Goal: Task Accomplishment & Management: Use online tool/utility

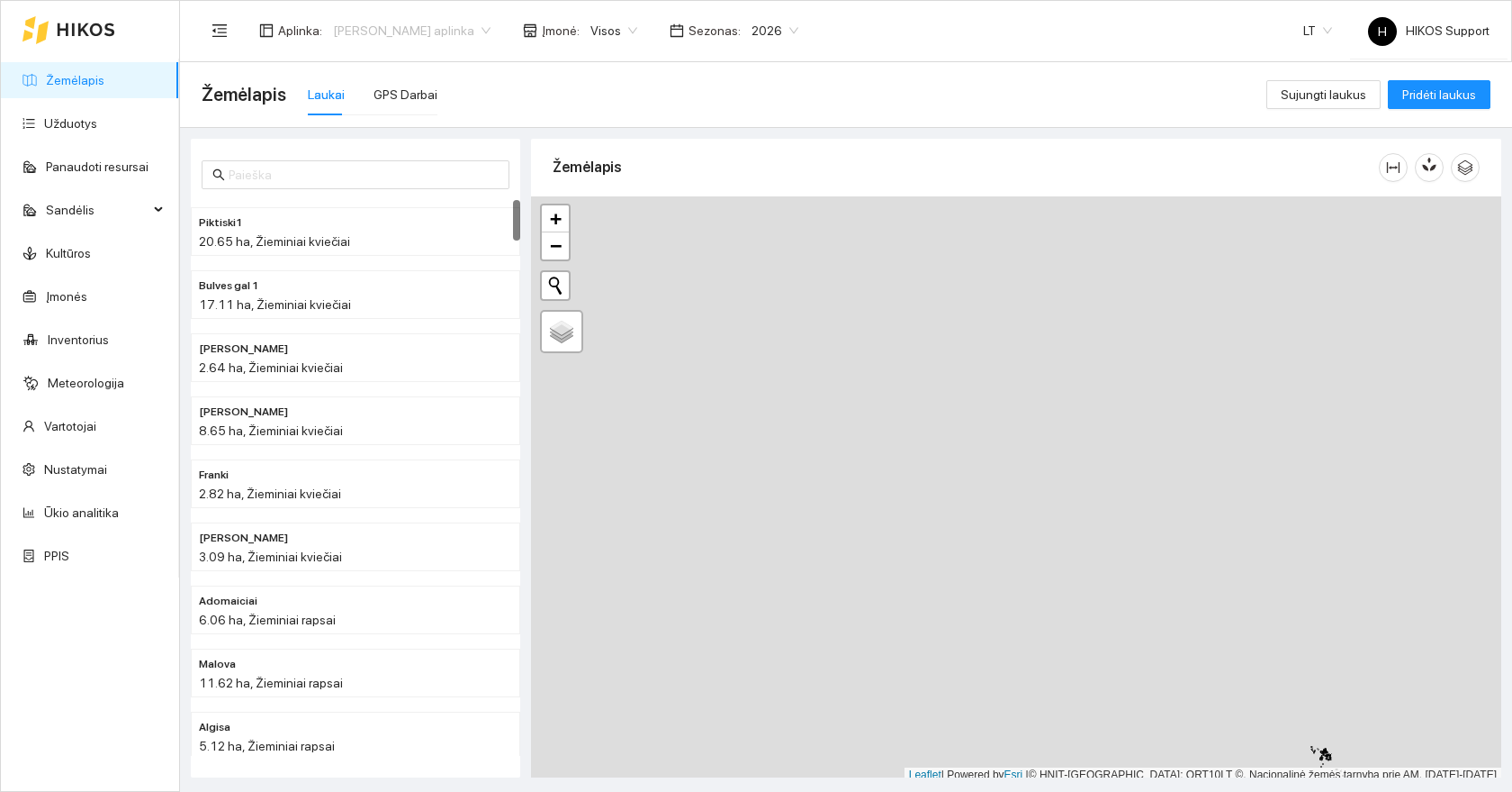
click at [391, 29] on span "[PERSON_NAME] aplinka" at bounding box center [412, 31] width 158 height 27
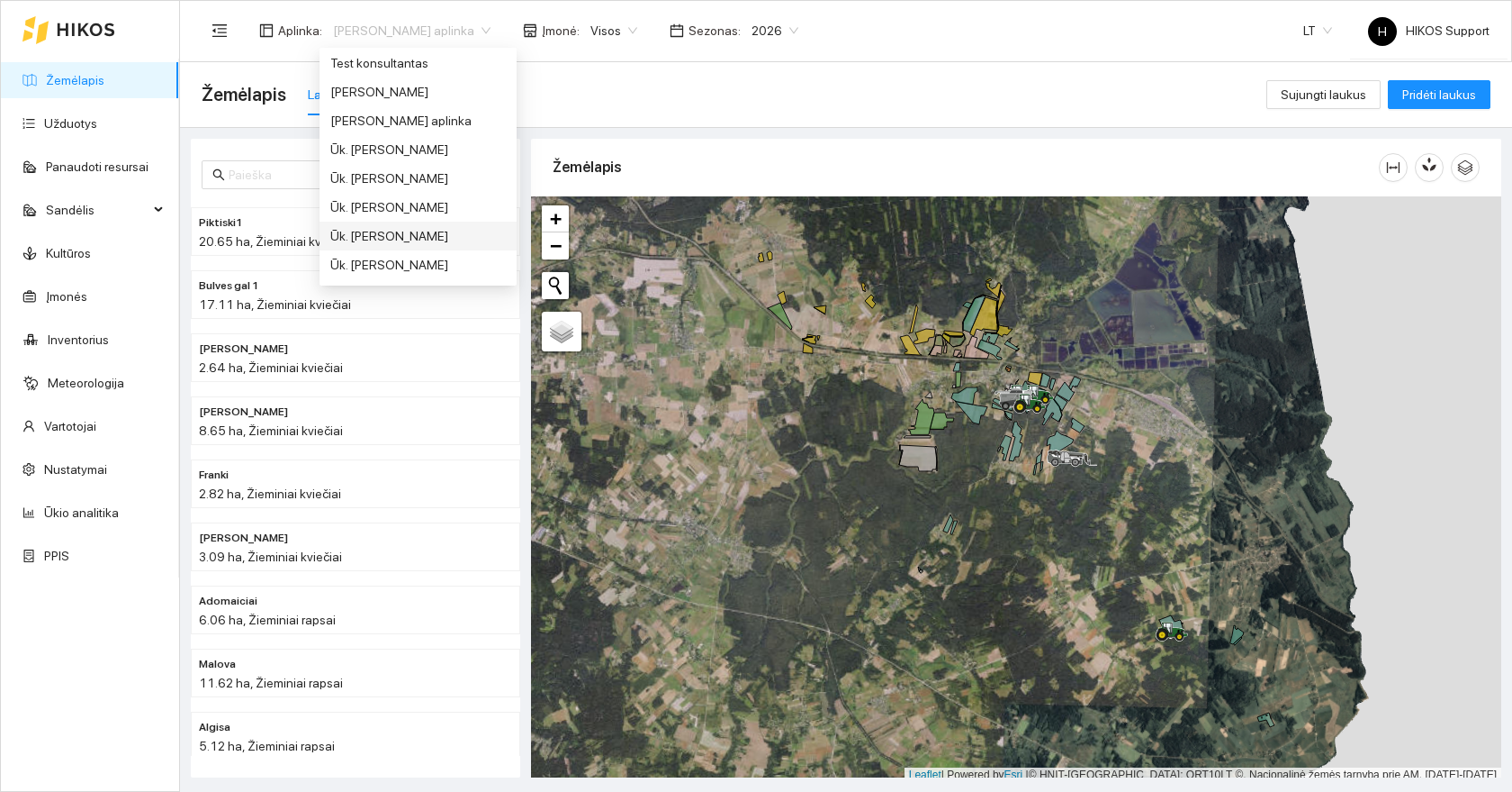
scroll to position [977, 0]
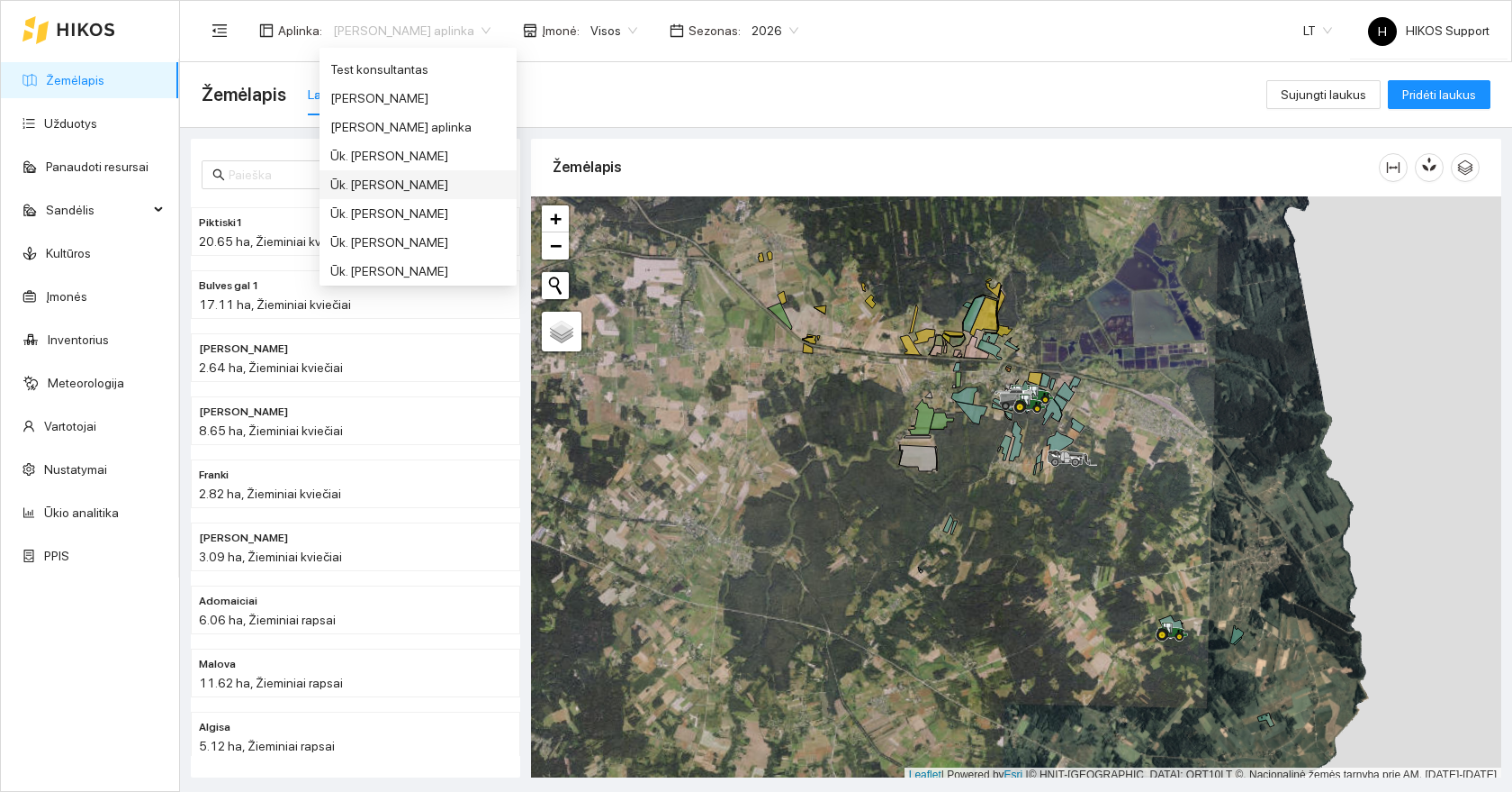
click at [384, 189] on div "Ūk. [PERSON_NAME]" at bounding box center [418, 185] width 176 height 20
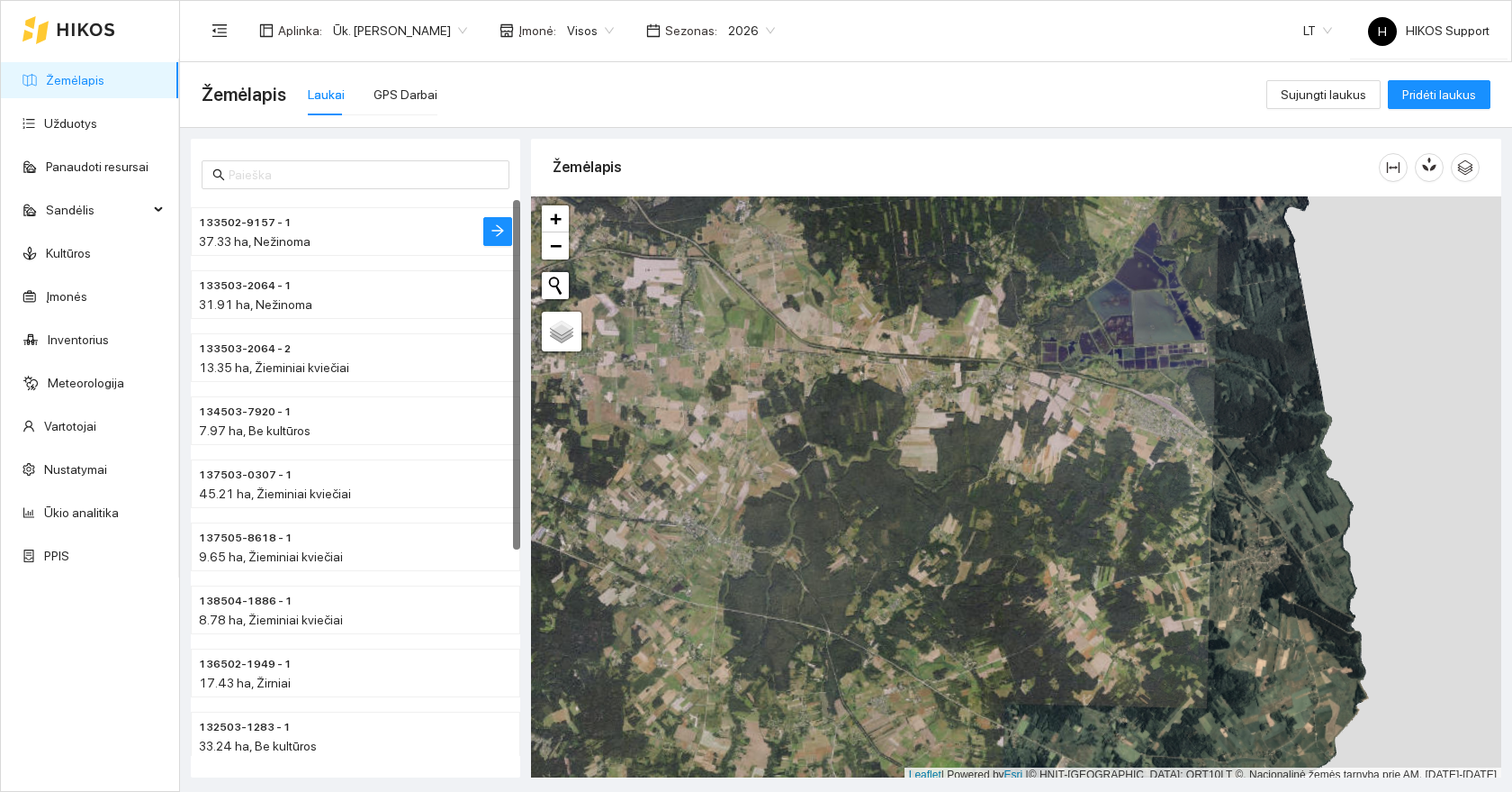
click at [325, 243] on div "37.33 ha, Nežinoma" at bounding box center [319, 242] width 241 height 20
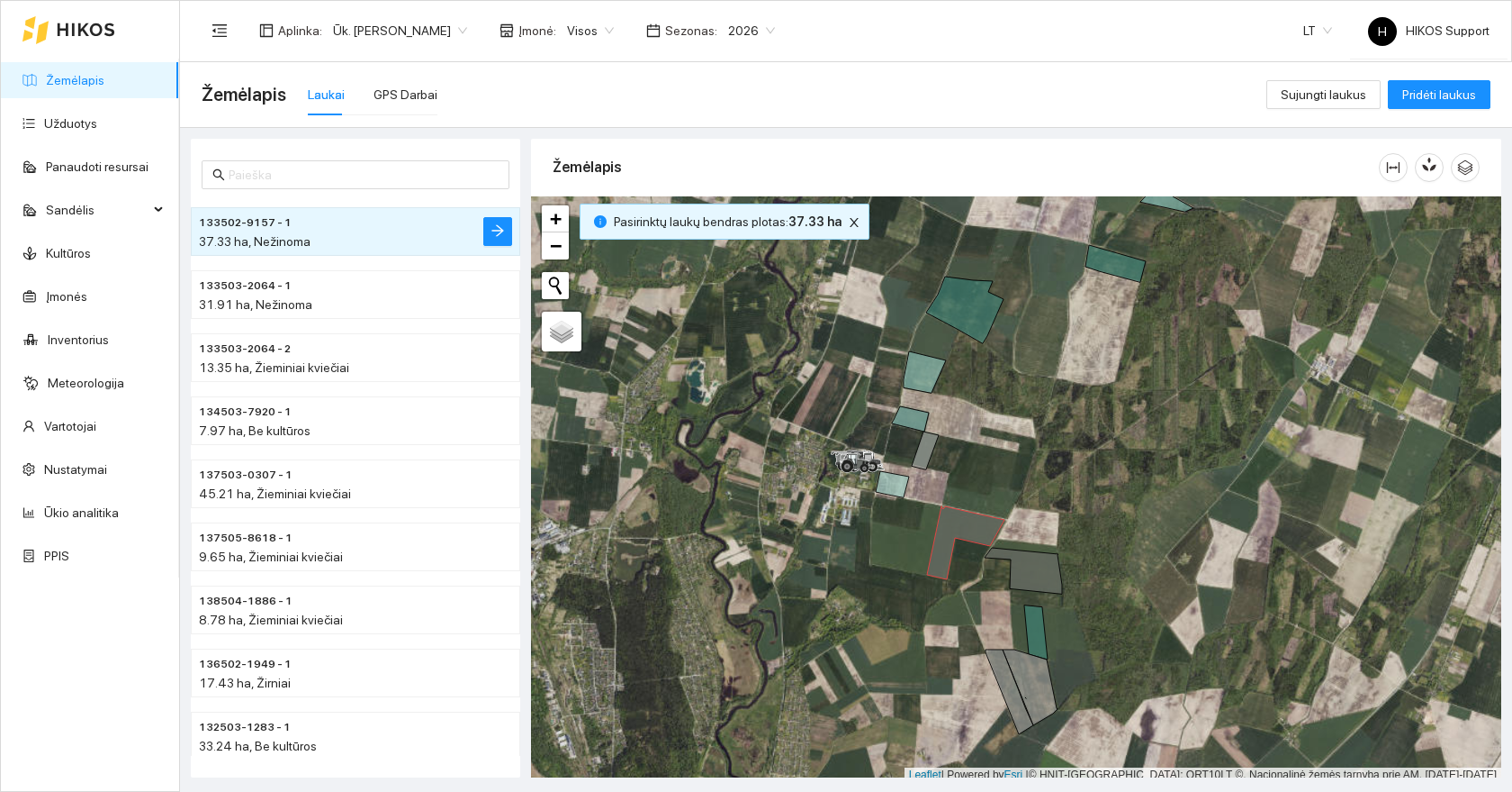
scroll to position [6, 0]
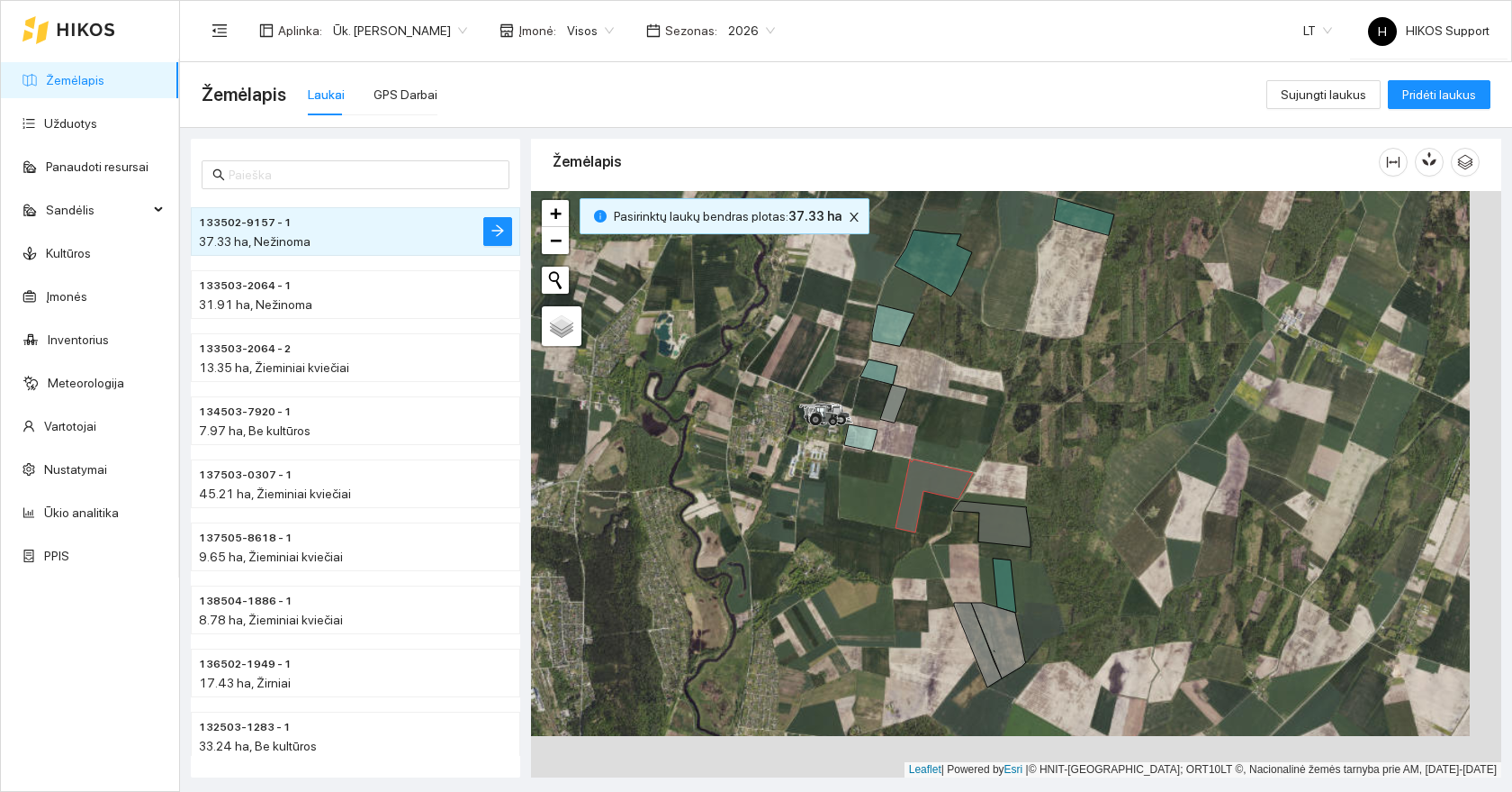
drag, startPoint x: 1151, startPoint y: 511, endPoint x: 1072, endPoint y: 401, distance: 135.4
click at [1078, 401] on div at bounding box center [1016, 483] width 970 height 586
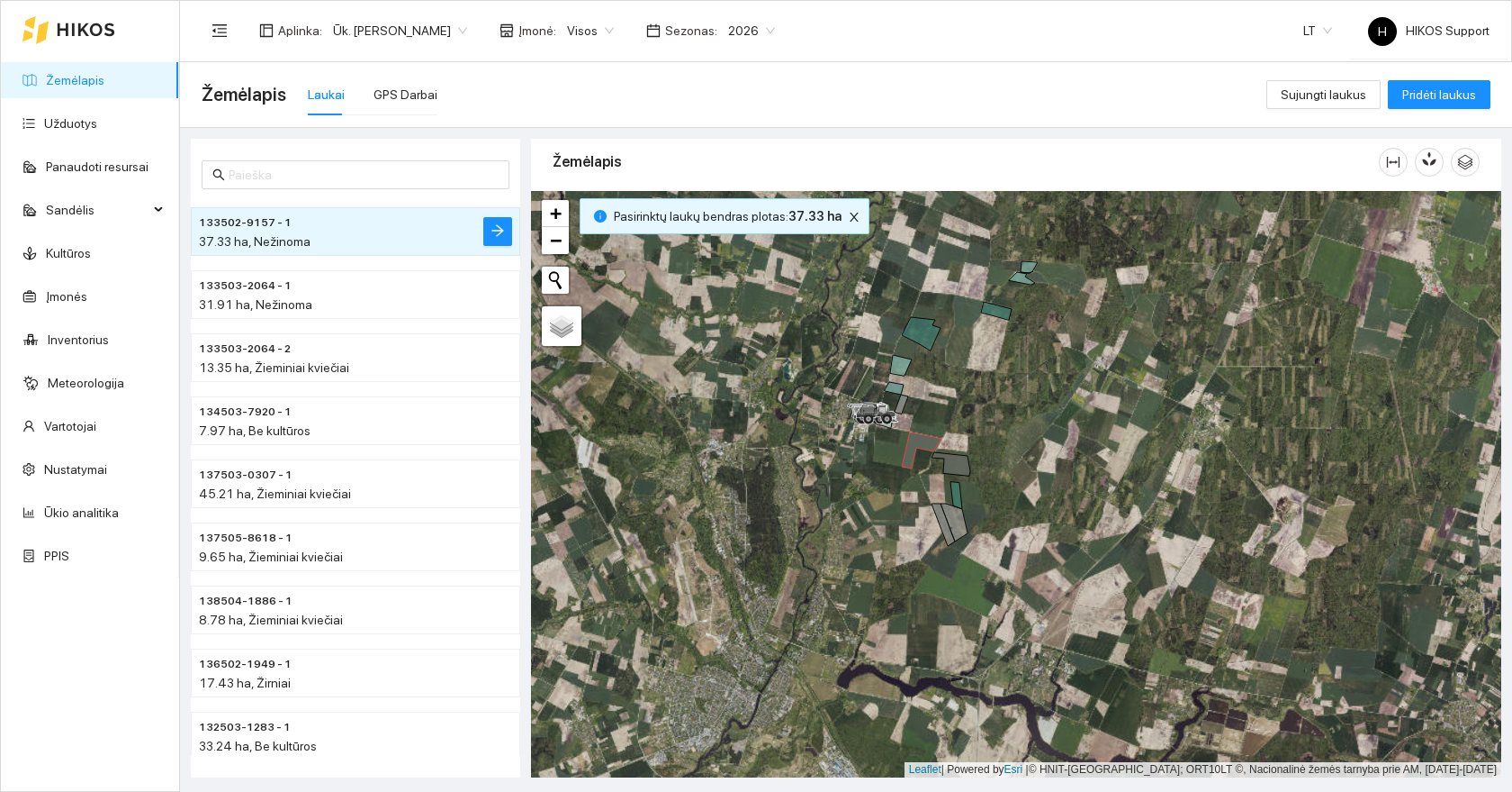
drag, startPoint x: 1026, startPoint y: 414, endPoint x: 1017, endPoint y: 486, distance: 72.6
click at [1017, 486] on div at bounding box center [1016, 483] width 970 height 586
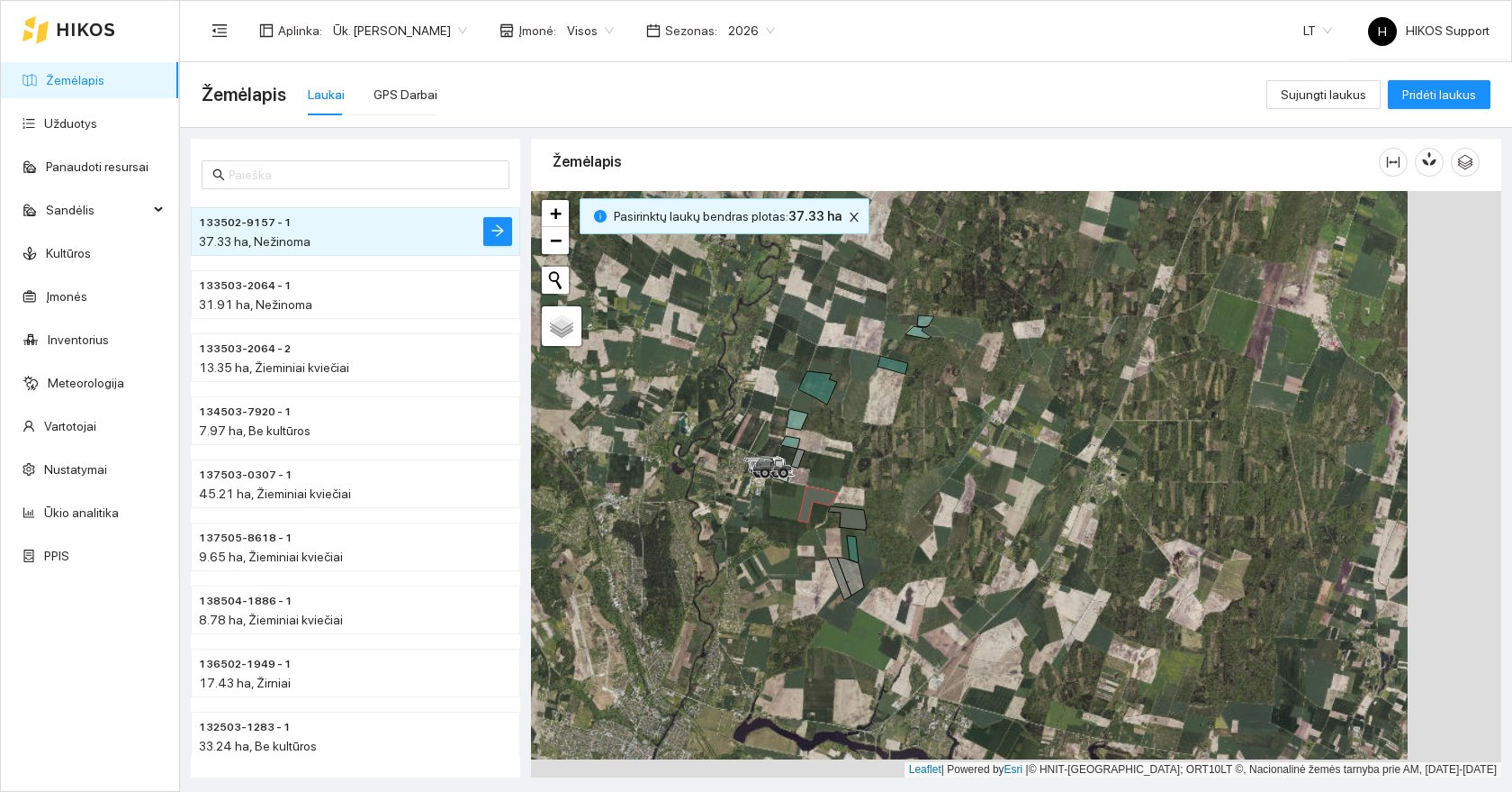
drag, startPoint x: 1031, startPoint y: 504, endPoint x: 925, endPoint y: 476, distance: 109.6
click at [925, 476] on div at bounding box center [1016, 483] width 970 height 586
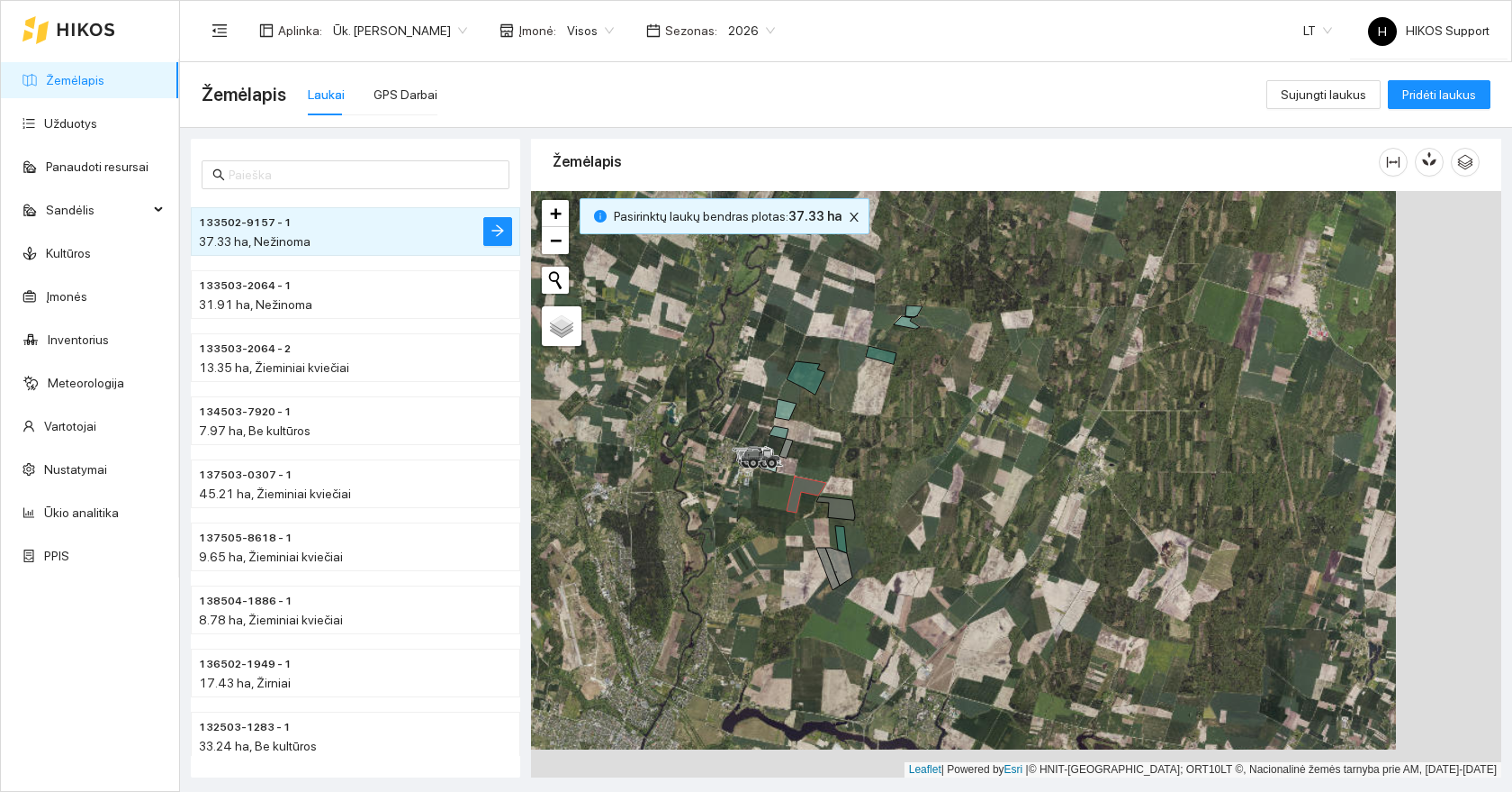
click at [842, 464] on div at bounding box center [1016, 483] width 970 height 586
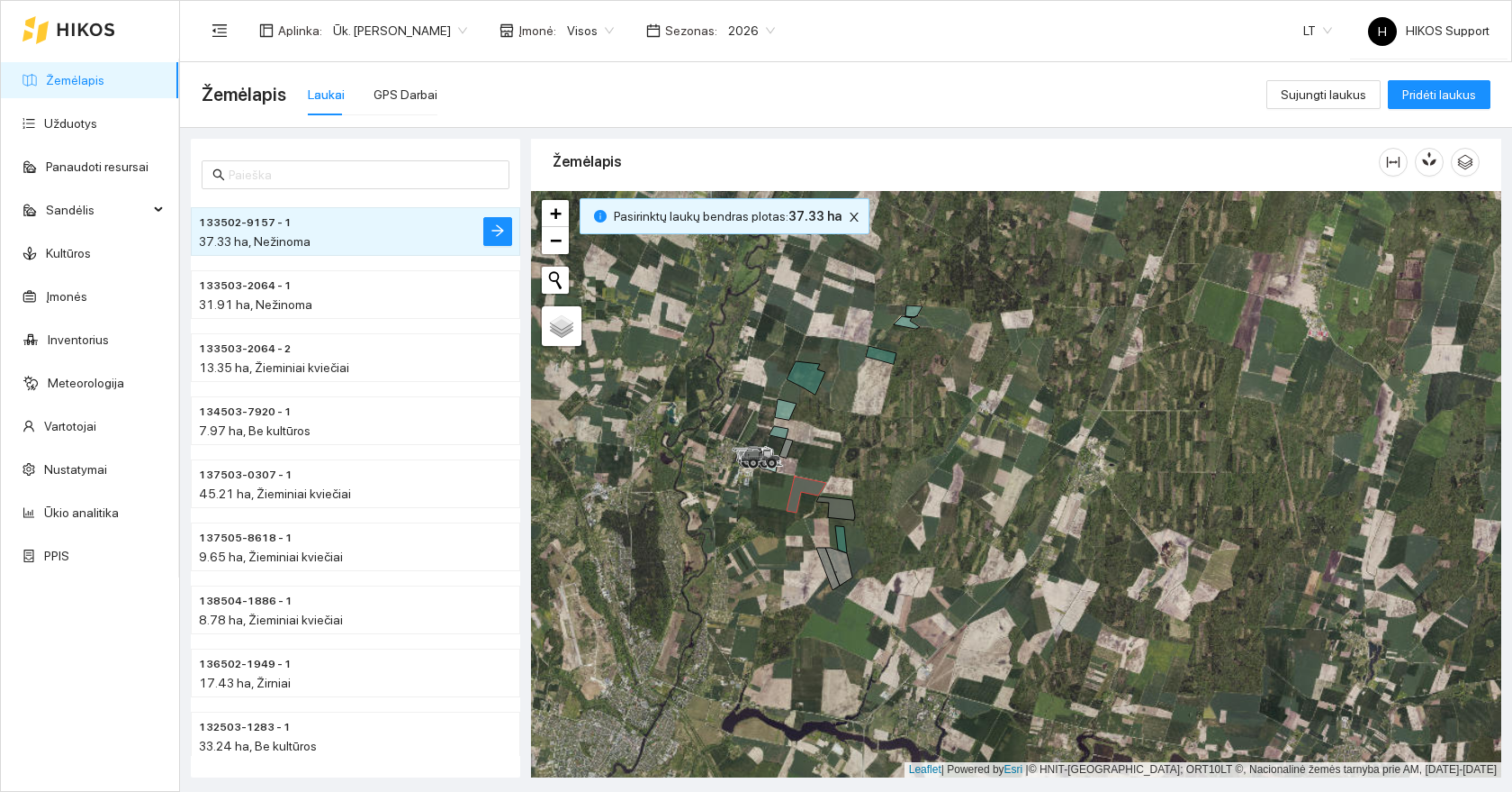
click at [842, 464] on div at bounding box center [1016, 483] width 970 height 586
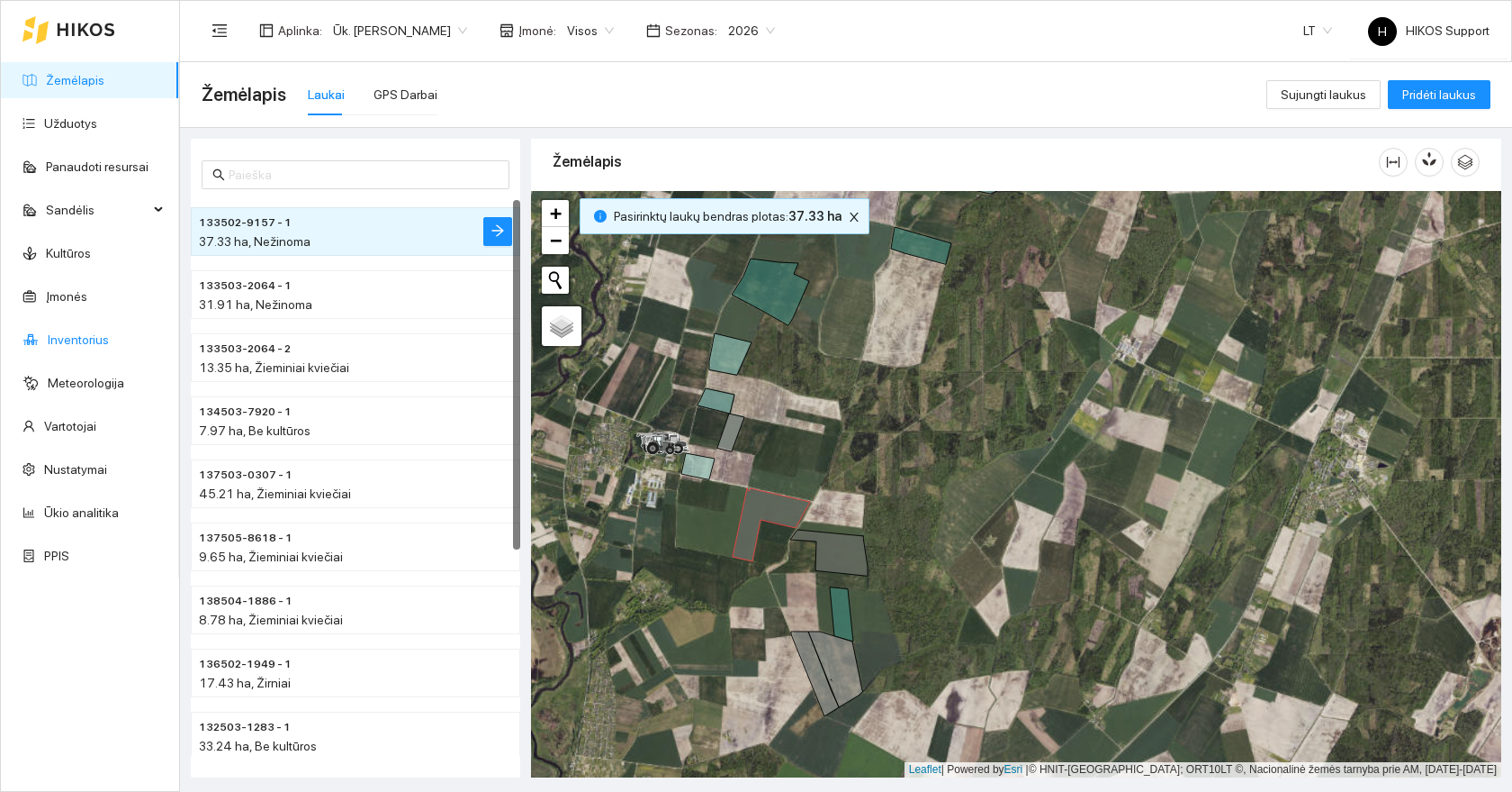
click at [68, 346] on link "Inventorius" at bounding box center [79, 339] width 62 height 14
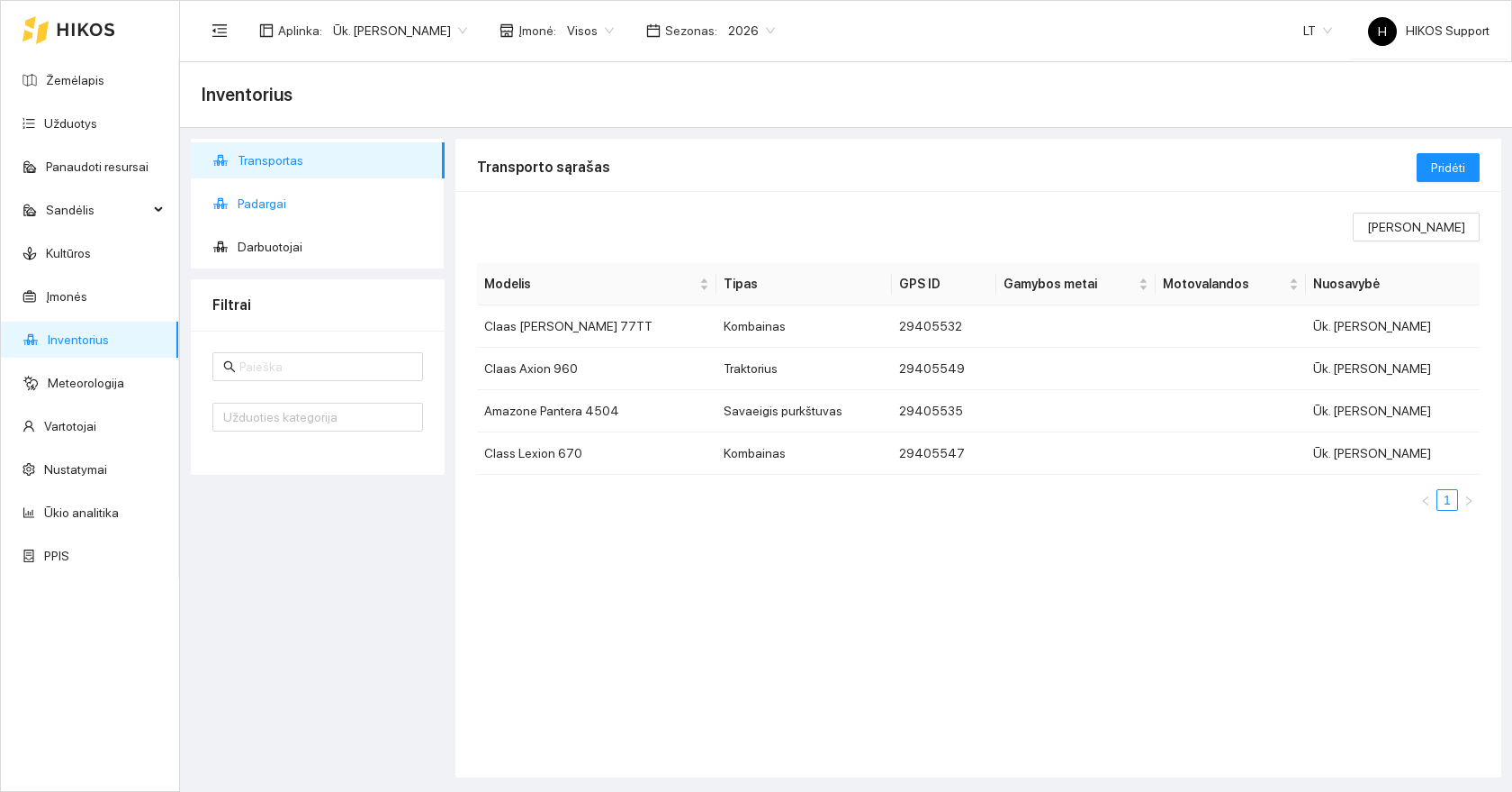
click at [277, 200] on span "Padargai" at bounding box center [334, 203] width 192 height 36
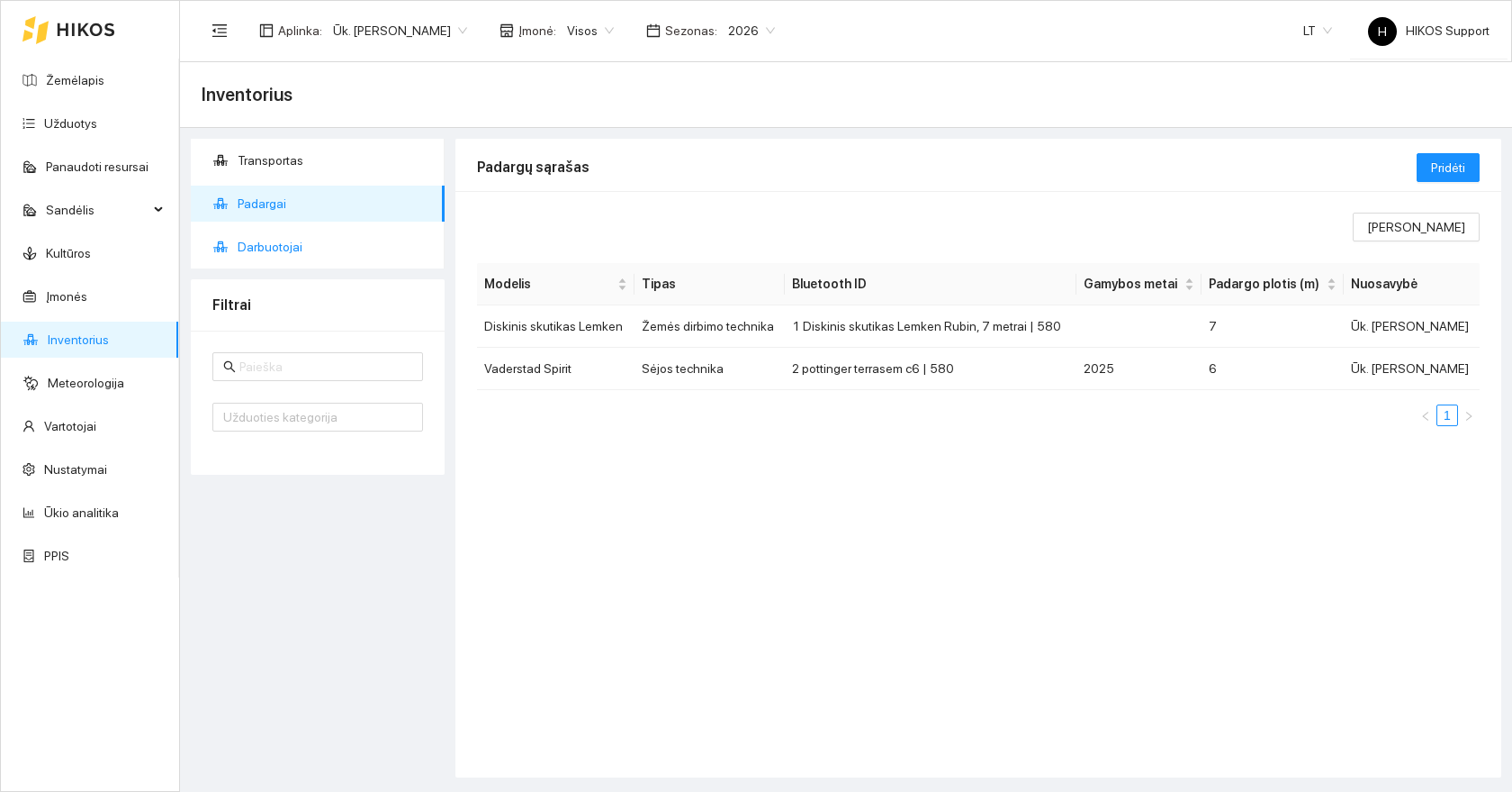
click at [273, 242] on span "Darbuotojai" at bounding box center [334, 246] width 192 height 36
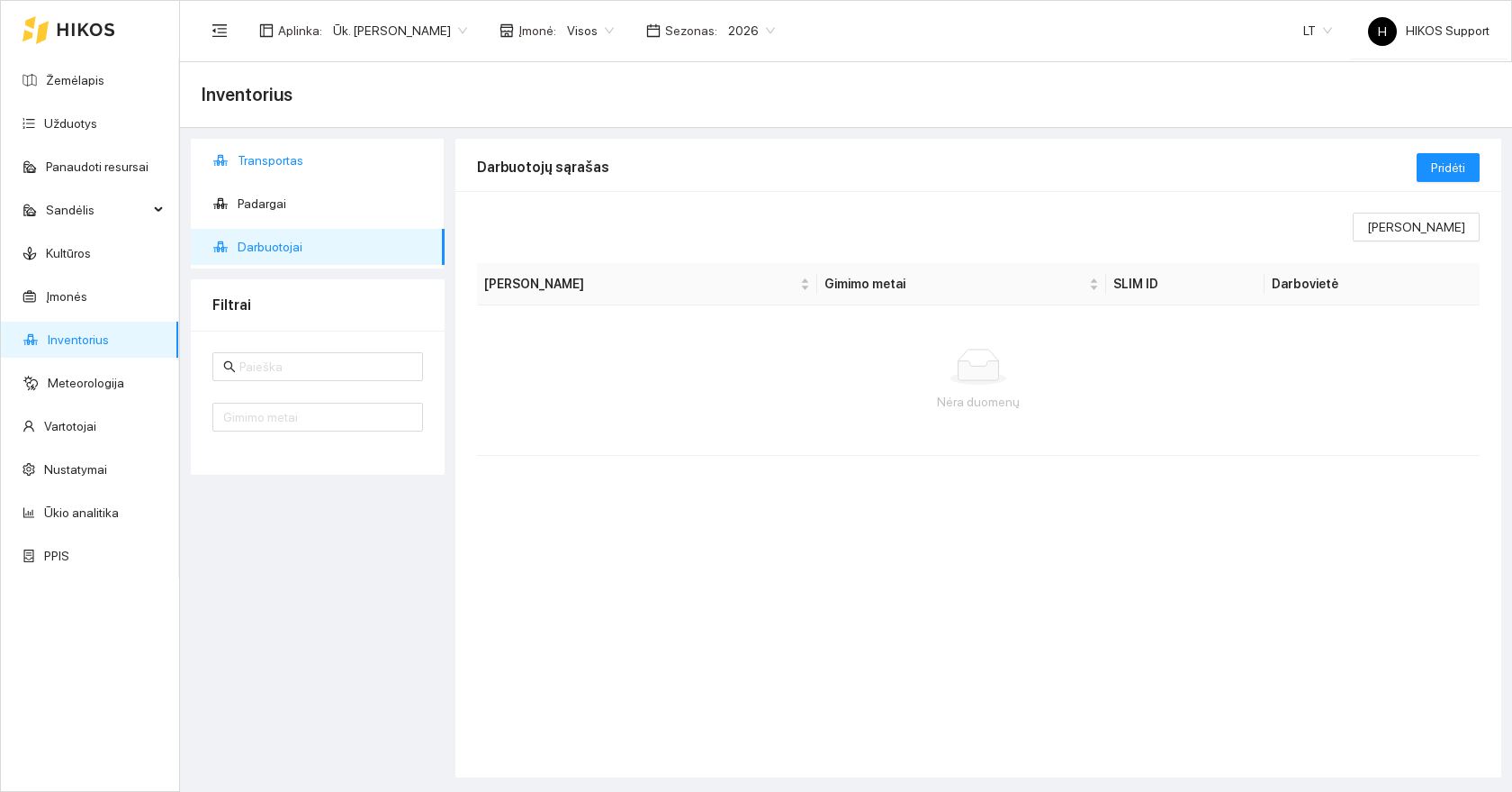
click at [277, 158] on span "Transportas" at bounding box center [334, 160] width 192 height 36
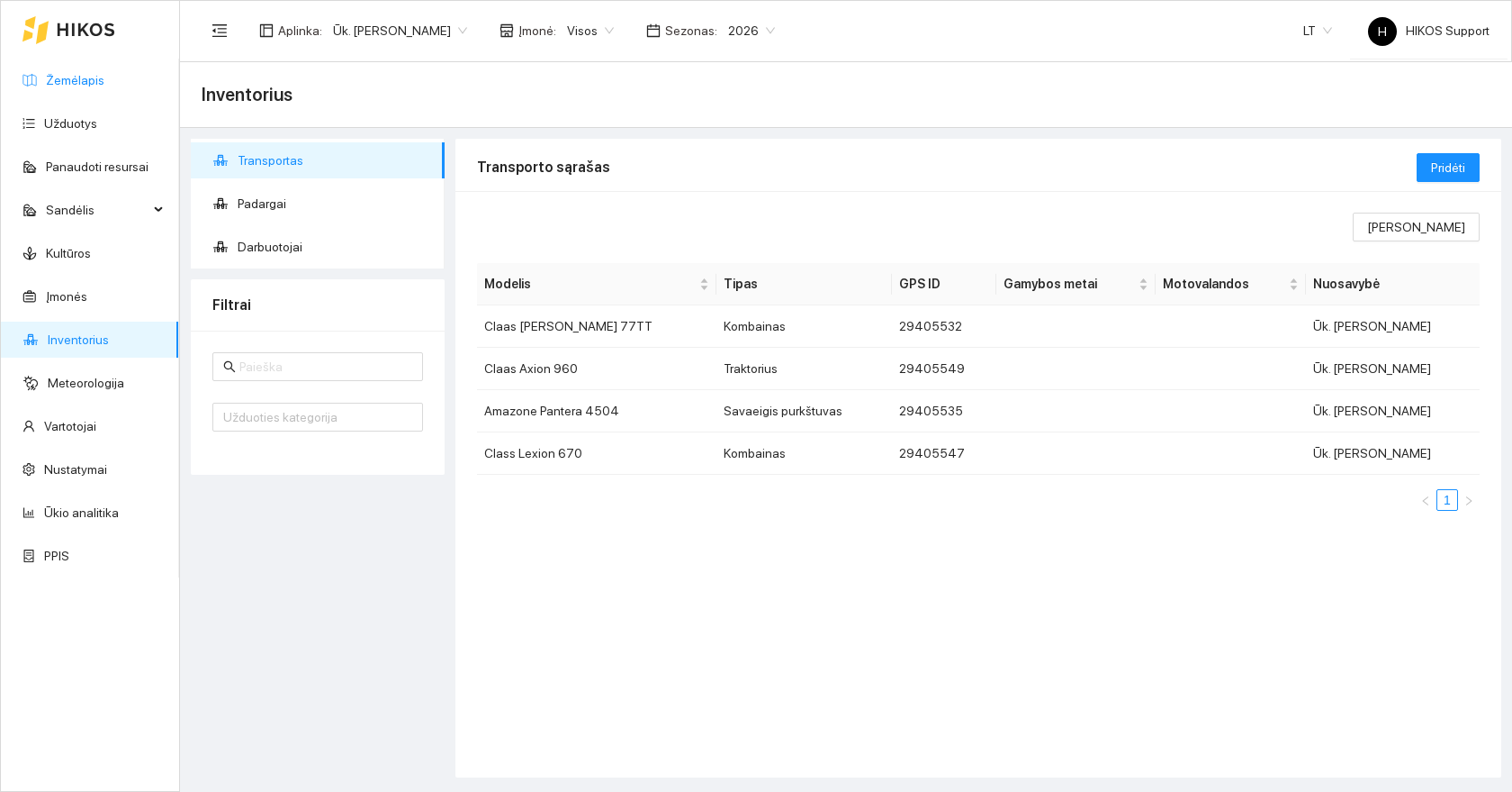
click at [63, 79] on link "Žemėlapis" at bounding box center [75, 80] width 59 height 14
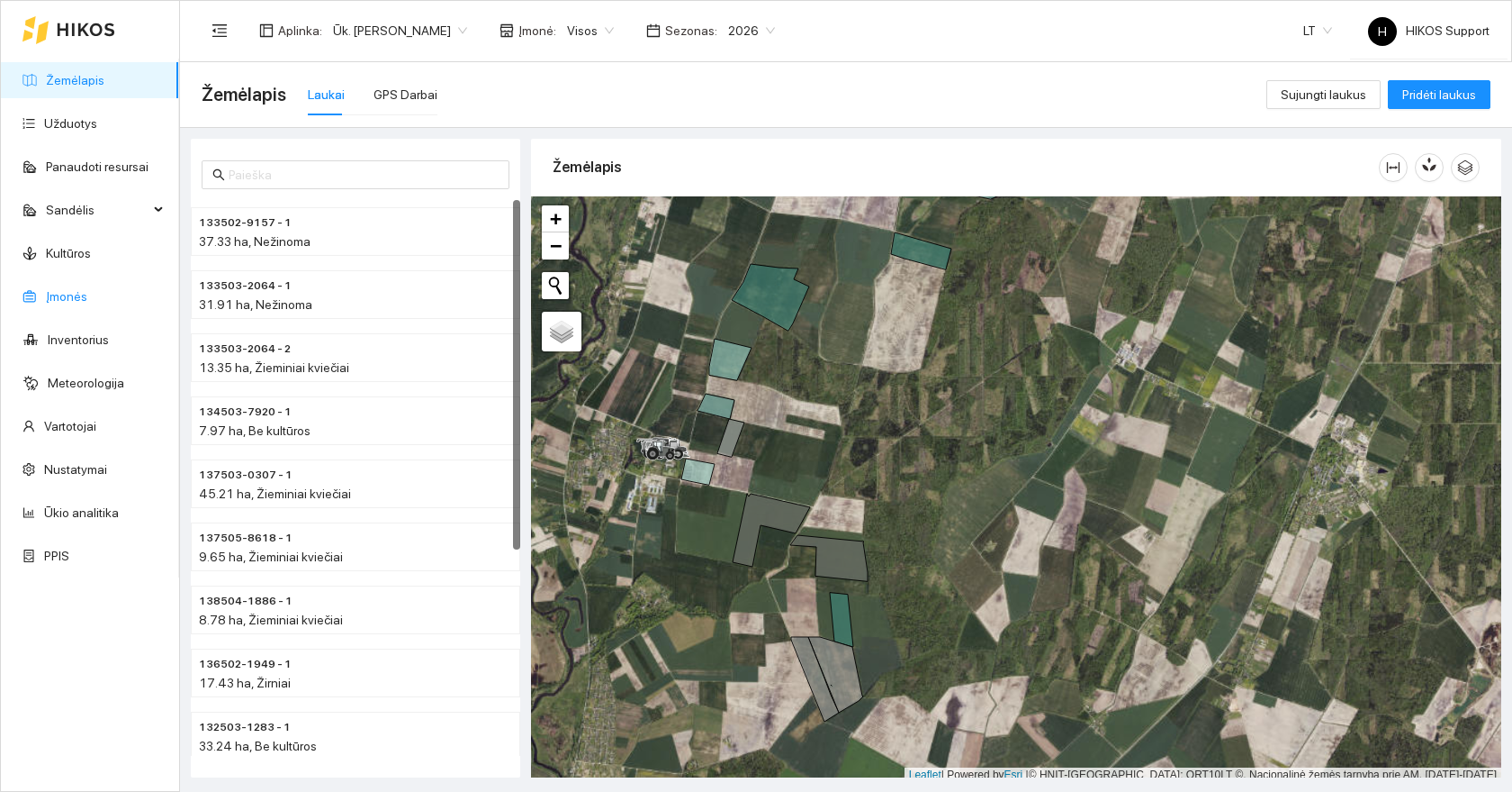
click at [70, 291] on link "Įmonės" at bounding box center [66, 295] width 41 height 14
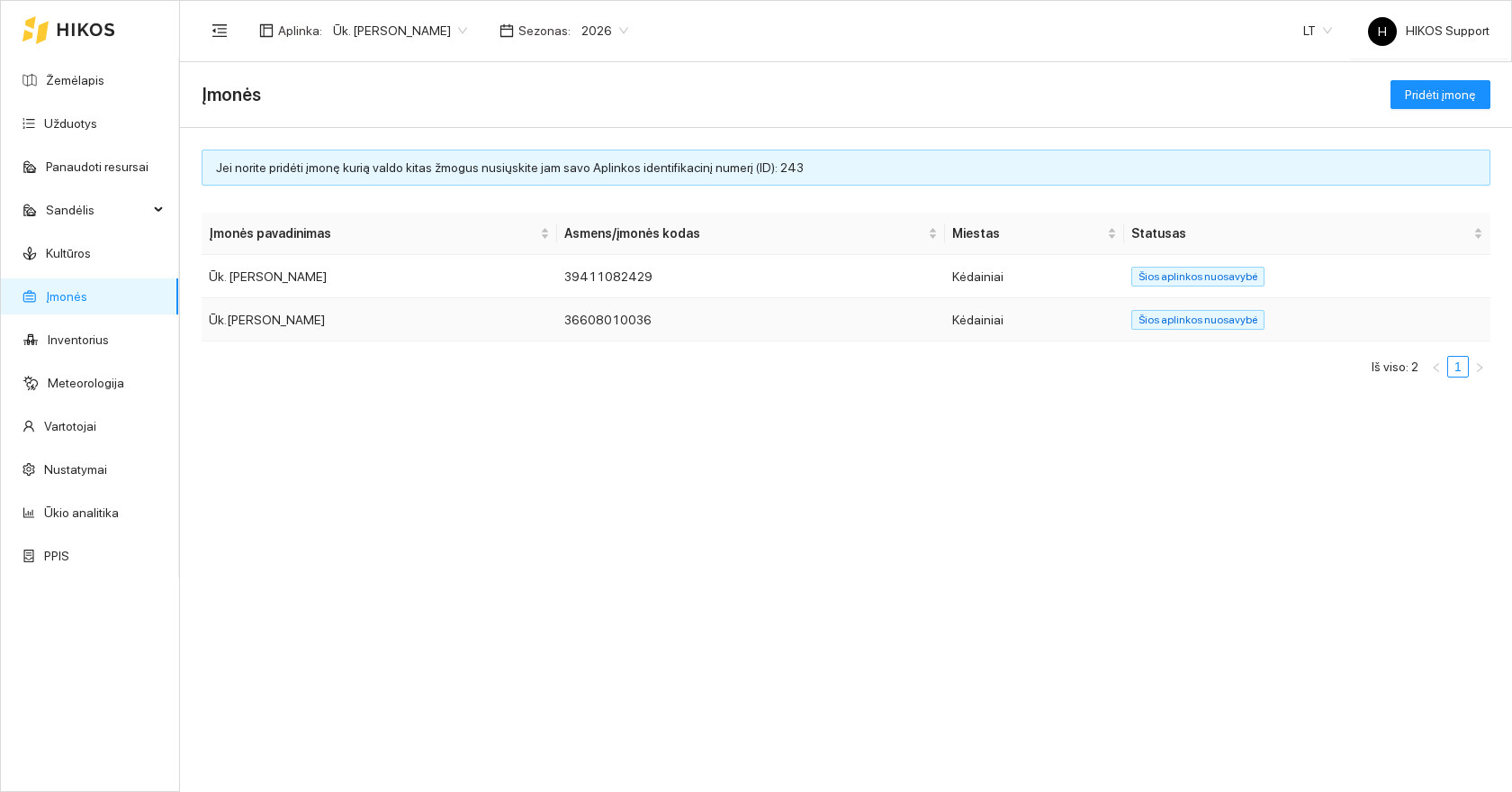
click at [311, 322] on td "Ūk.[PERSON_NAME]" at bounding box center [380, 319] width 356 height 43
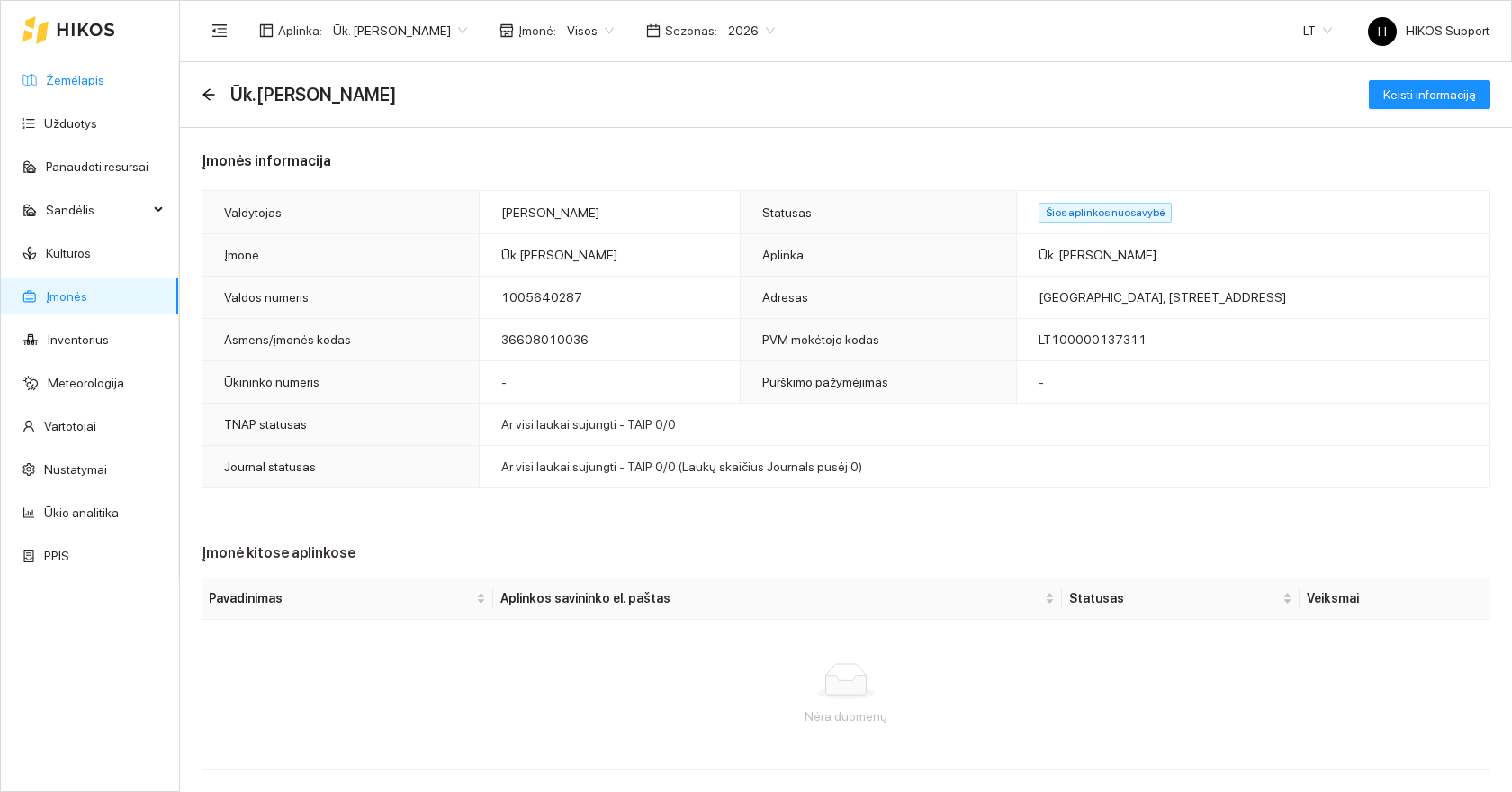
click at [80, 84] on link "Žemėlapis" at bounding box center [75, 80] width 59 height 14
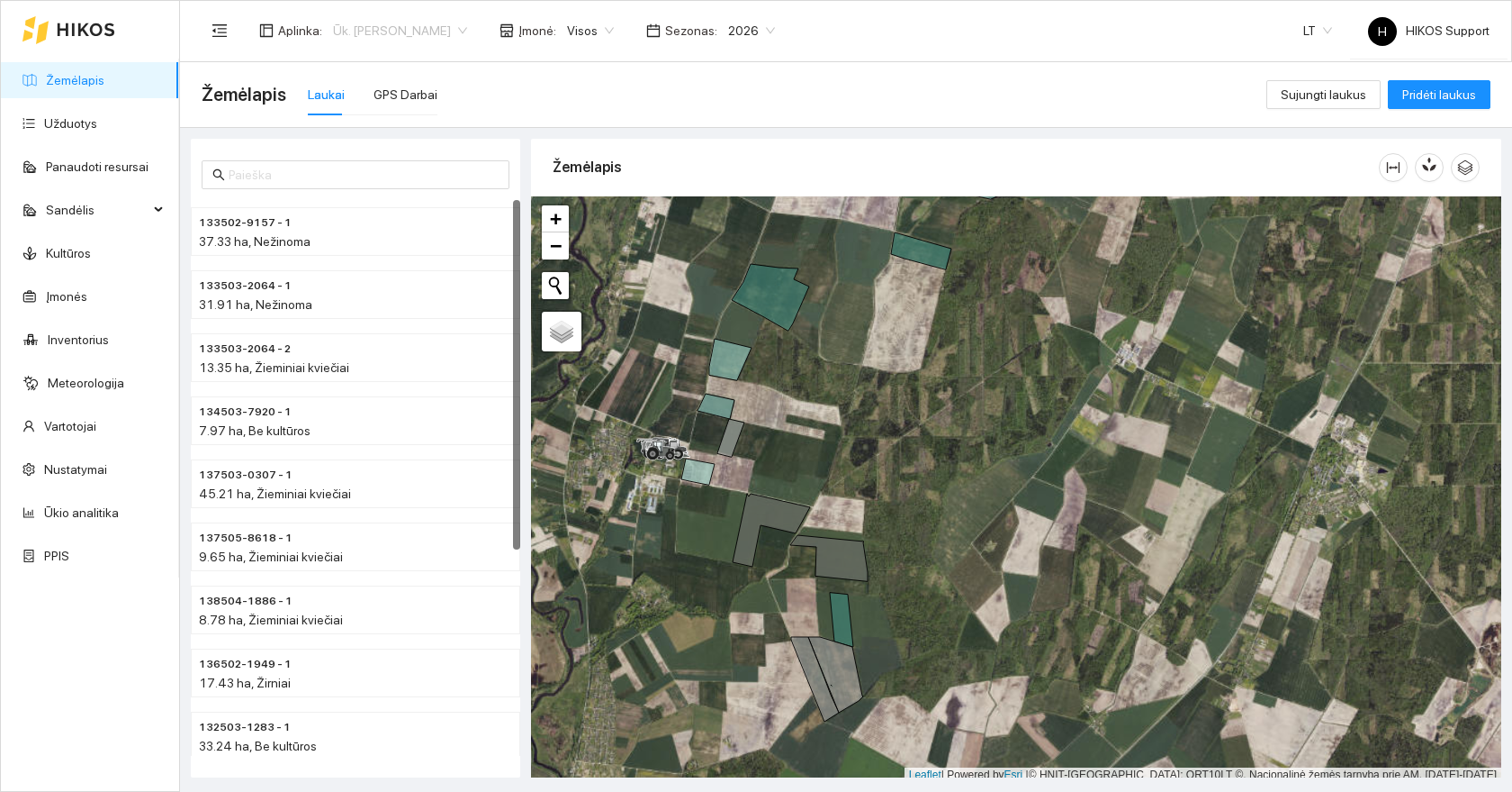
click at [441, 25] on span "Ūk. [PERSON_NAME]" at bounding box center [399, 31] width 134 height 27
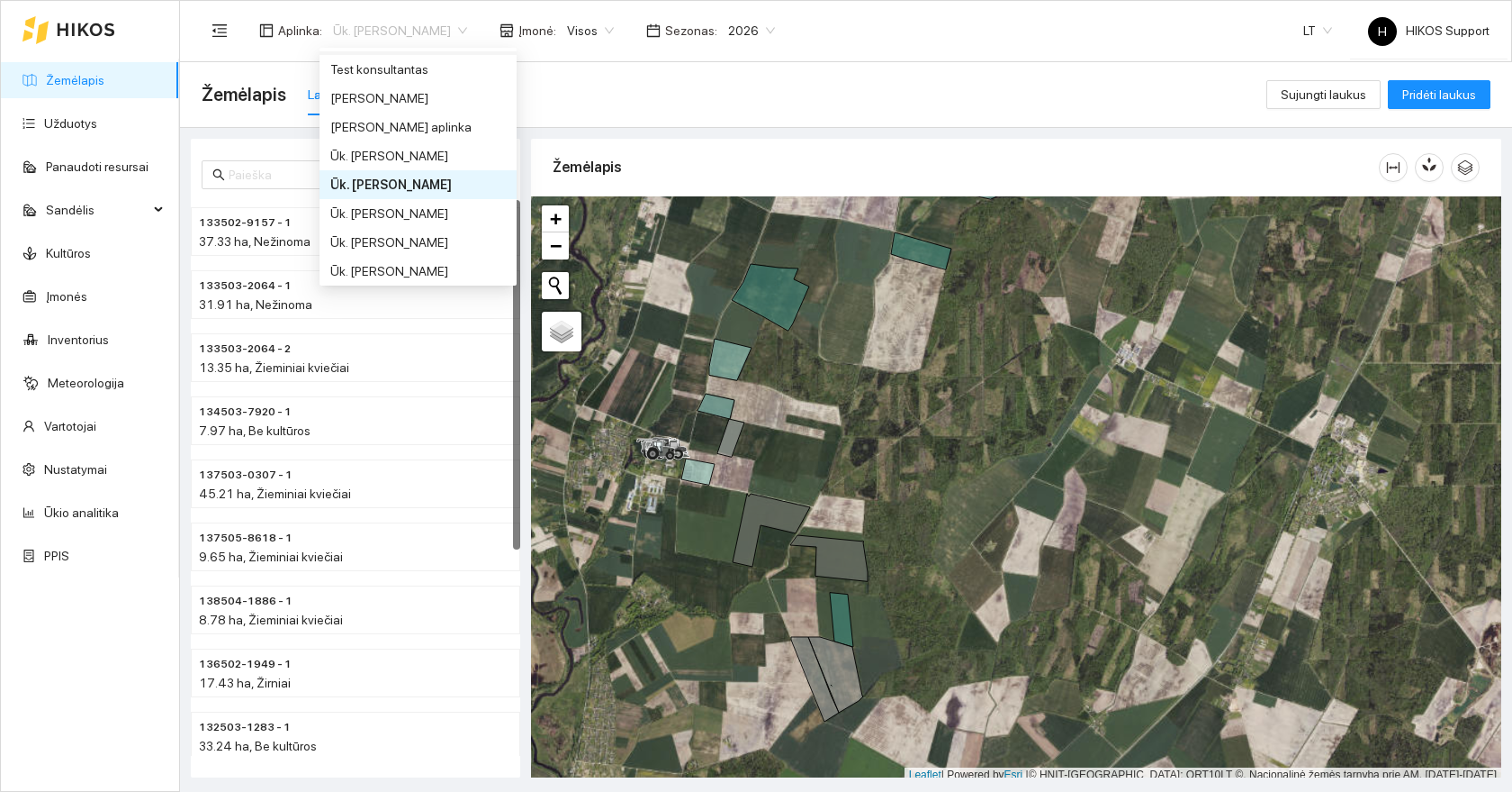
click at [597, 21] on span "Visos" at bounding box center [591, 31] width 47 height 27
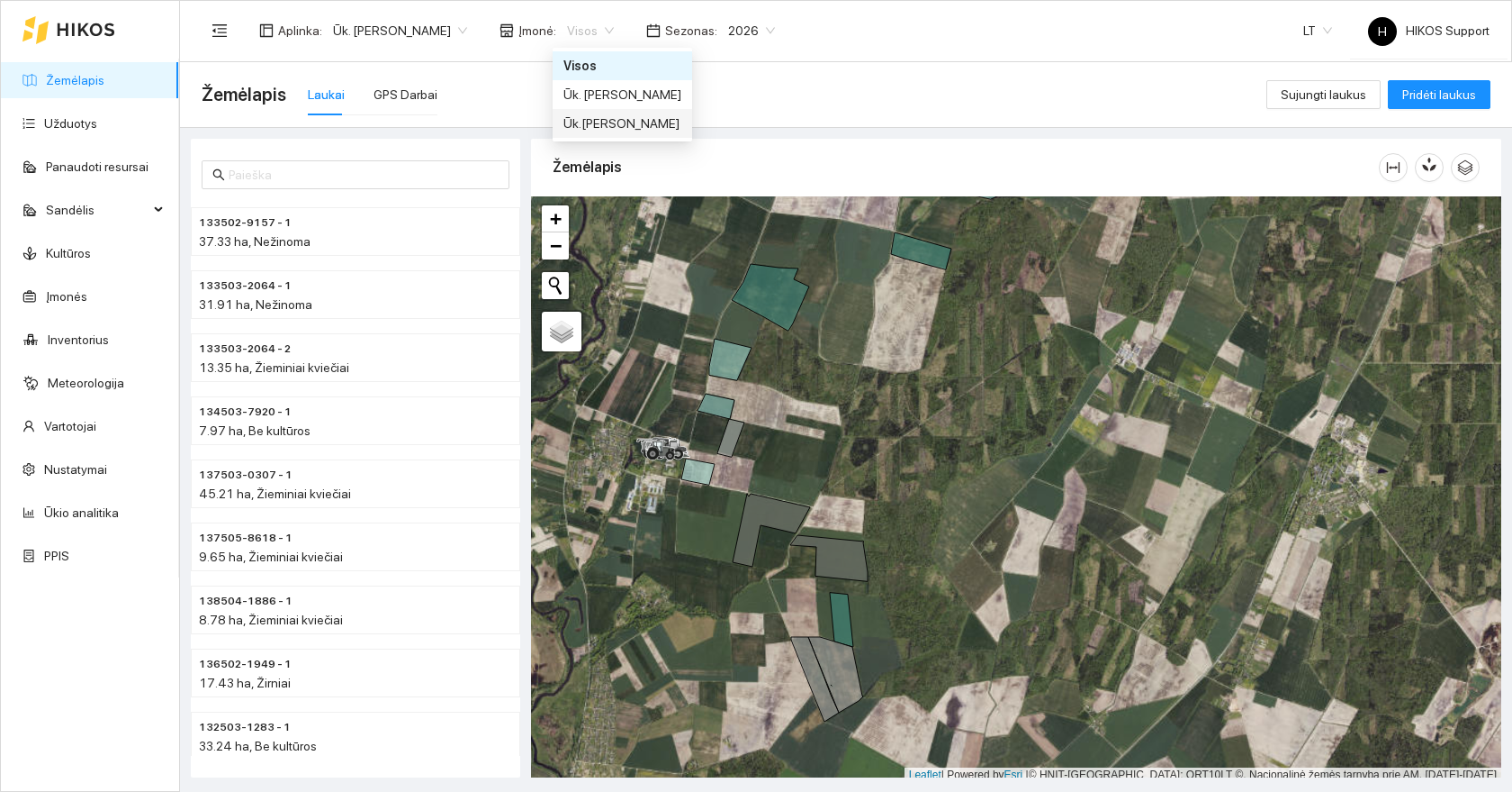
click at [638, 119] on div "Ūk.[PERSON_NAME]" at bounding box center [622, 123] width 118 height 20
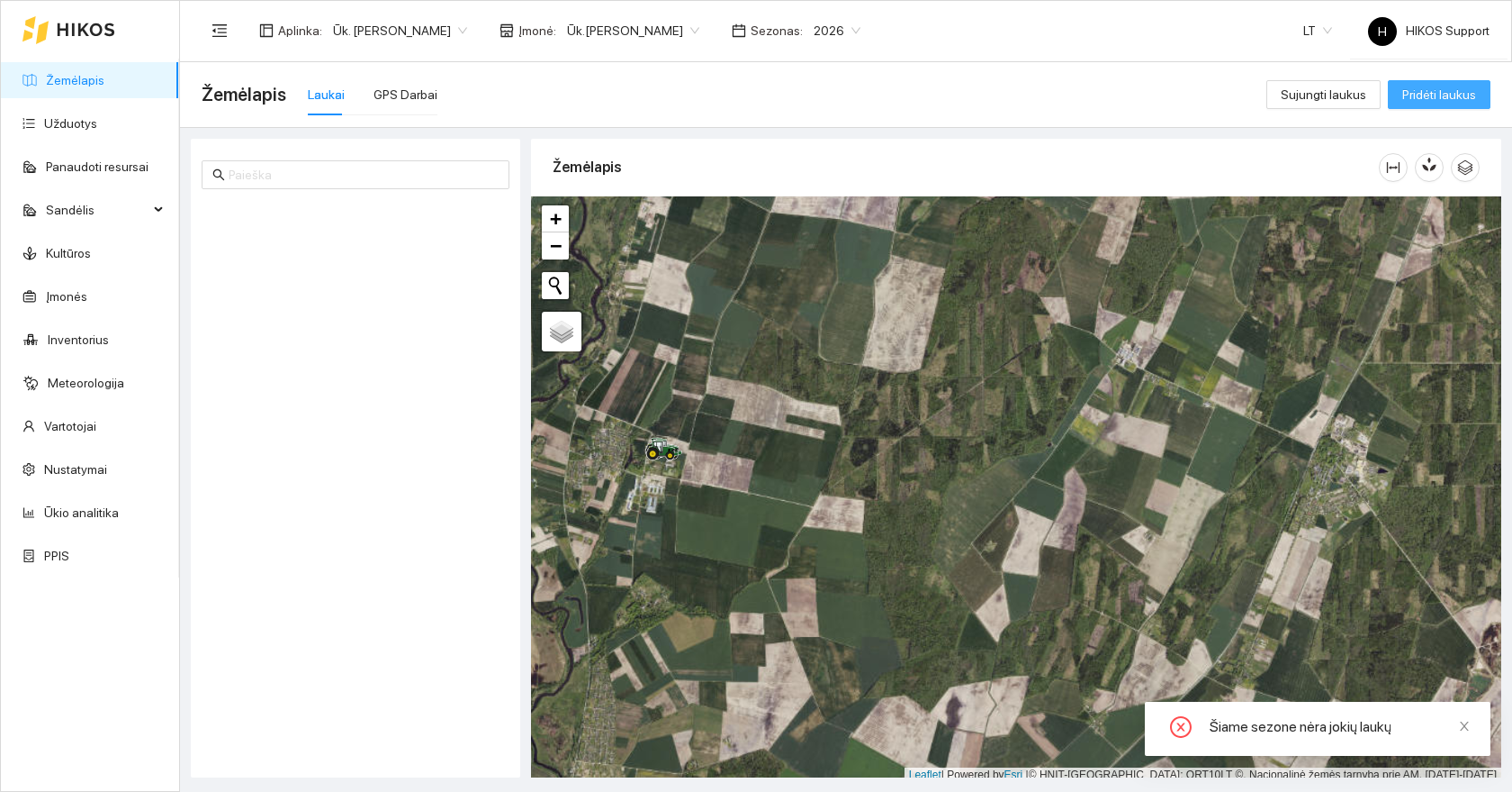
click at [1456, 92] on span "Pridėti laukus" at bounding box center [1439, 94] width 74 height 20
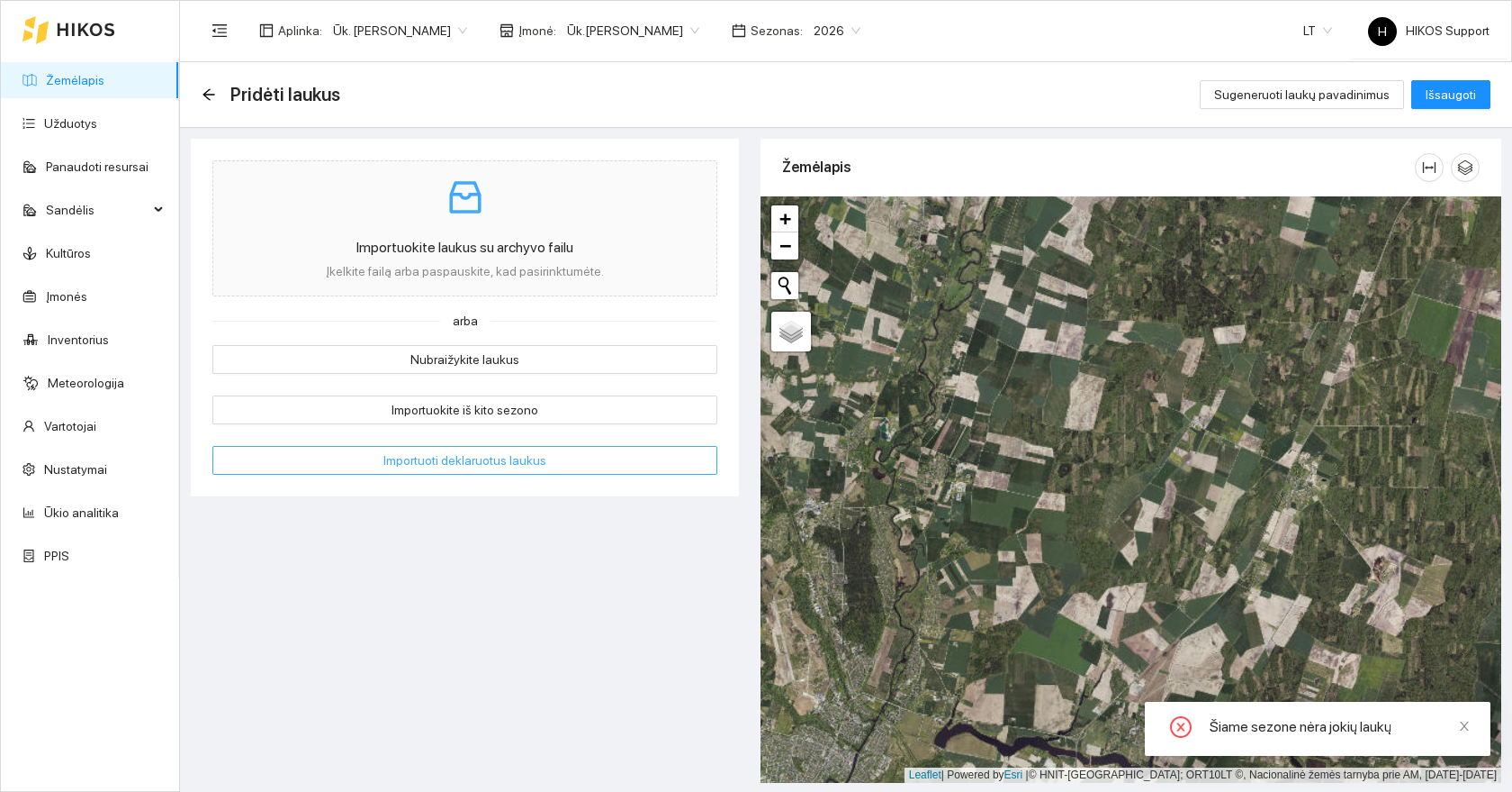
click at [527, 463] on span "Importuoti deklaruotus laukus" at bounding box center [465, 460] width 163 height 20
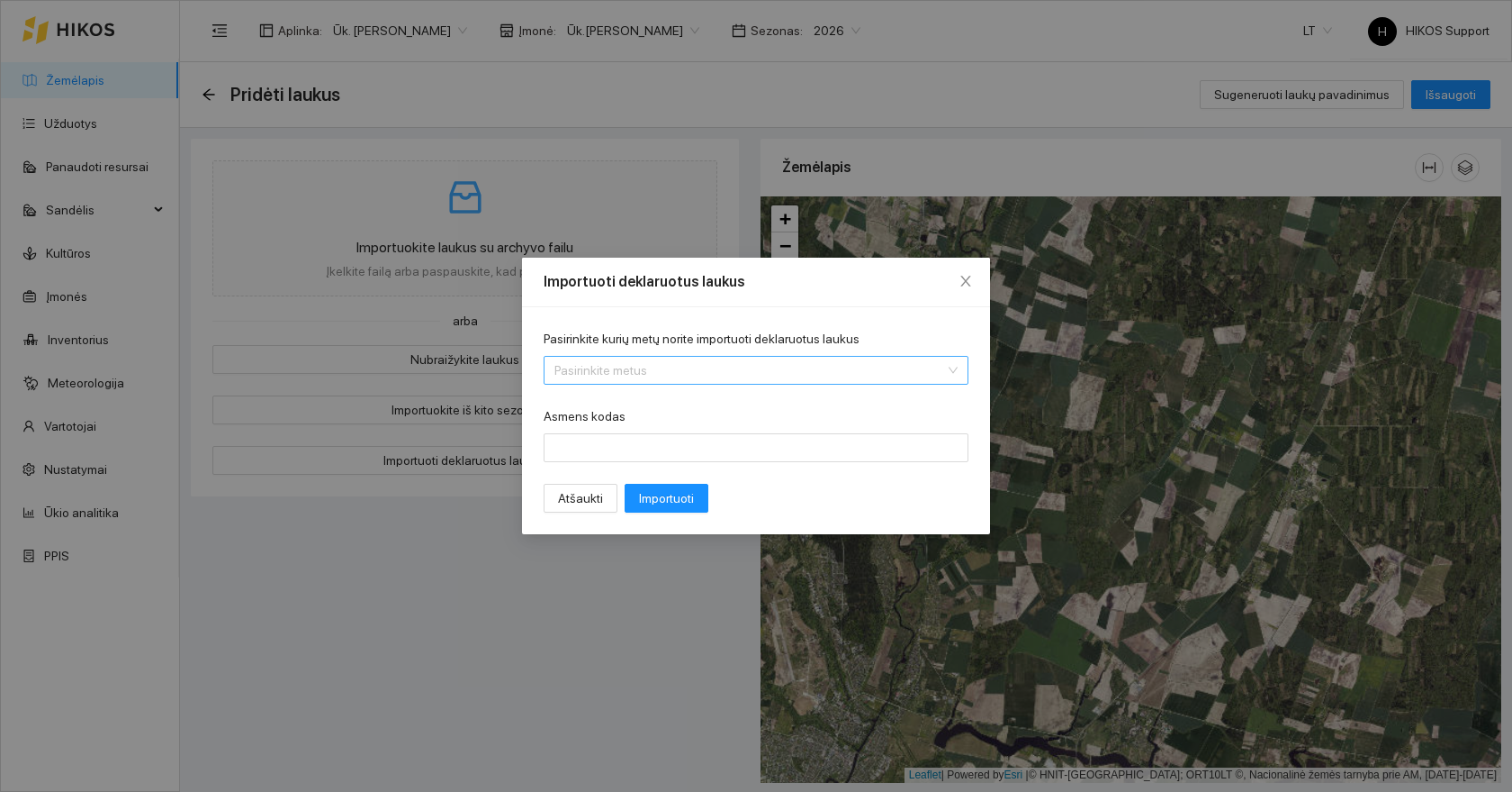
click at [706, 373] on input "Pasirinkite kurių metų norite importuoti deklaruotus laukus" at bounding box center [750, 370] width 391 height 27
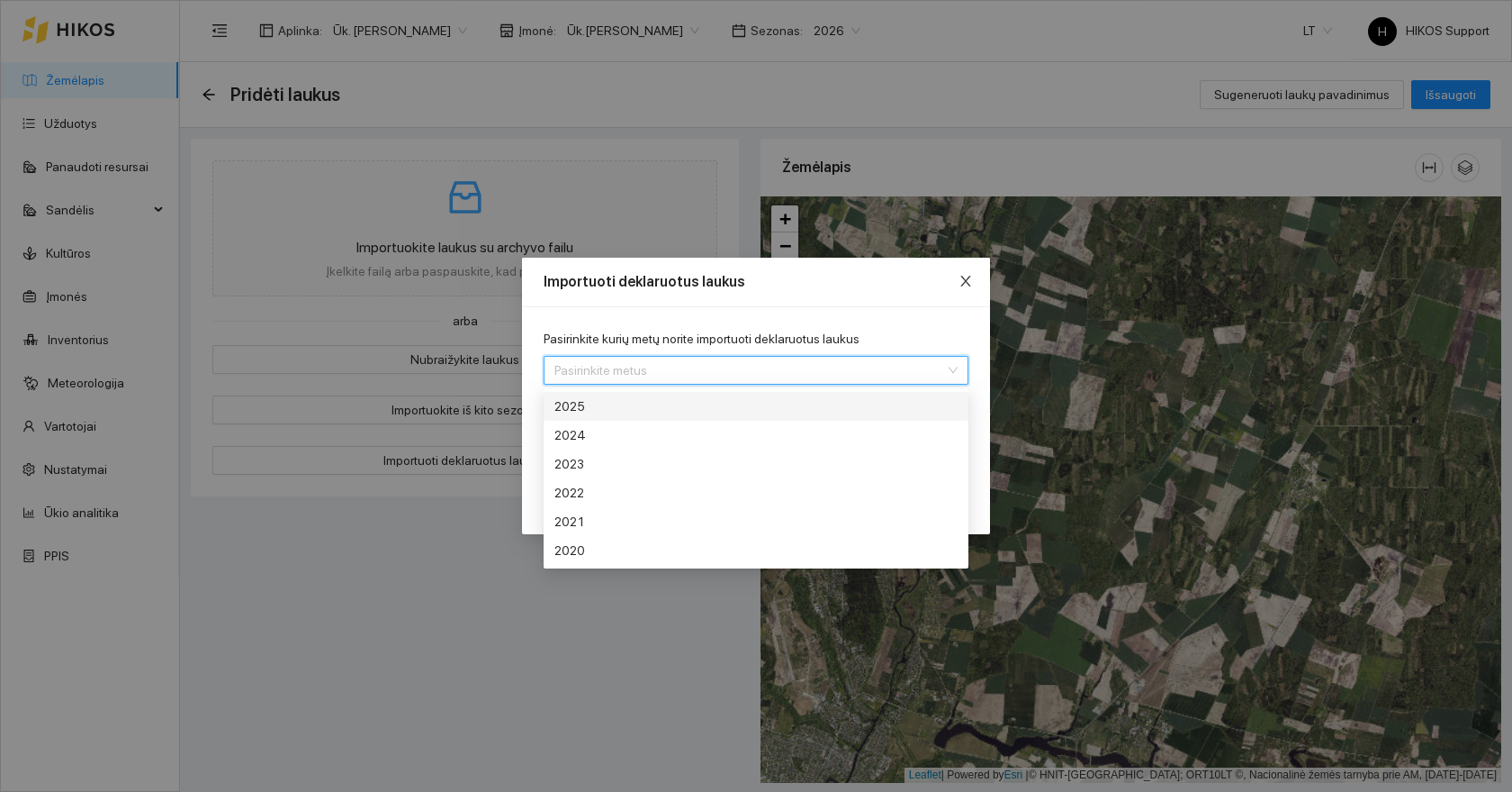
click at [968, 290] on span "Close" at bounding box center [966, 282] width 49 height 49
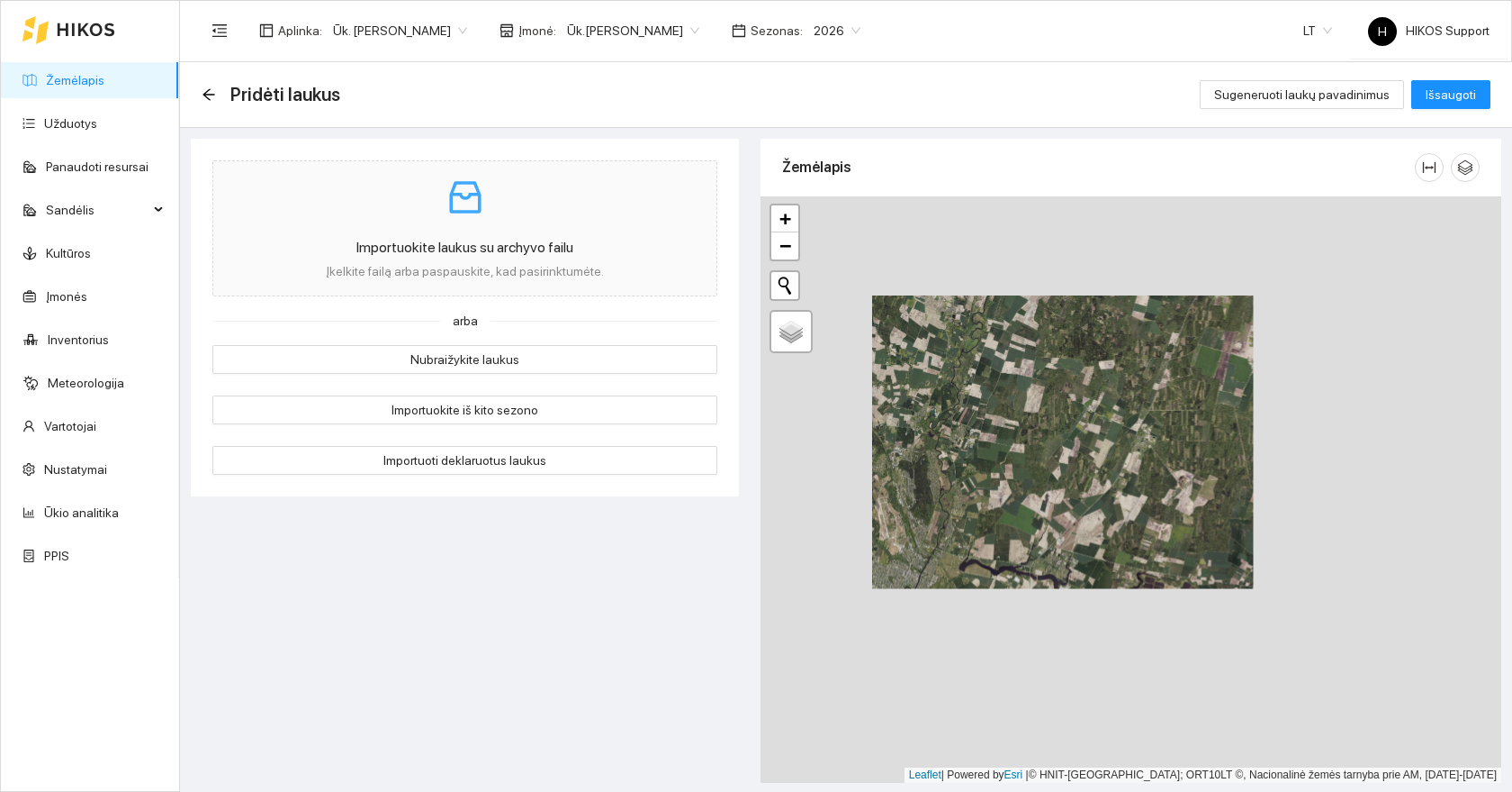
click at [963, 396] on div "+ − Nieko nerasta. Bandykite dar kartą. Žemėlapis Palydovas Leaflet | Powered b…" at bounding box center [1131, 489] width 741 height 586
